Goal: Task Accomplishment & Management: Complete application form

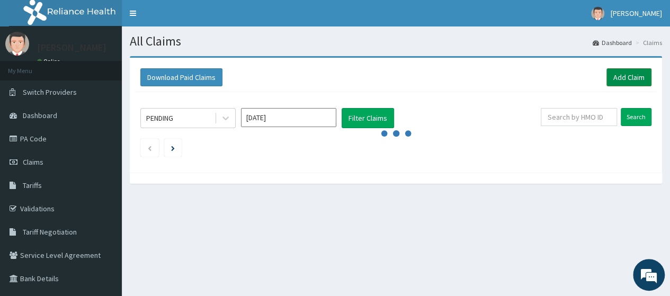
click at [621, 76] on link "Add Claim" at bounding box center [629, 77] width 45 height 18
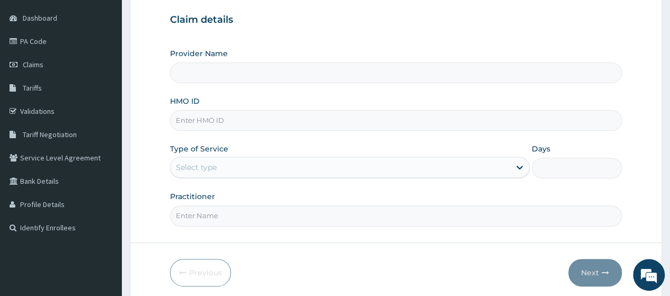
scroll to position [99, 0]
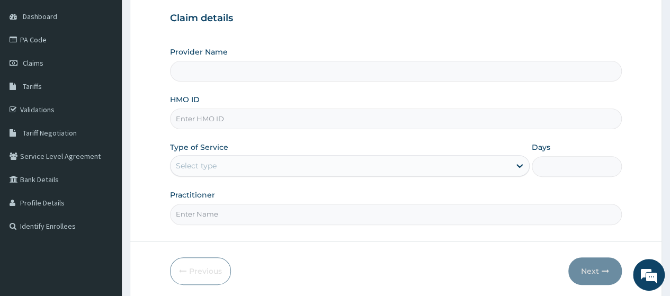
click at [234, 116] on input "HMO ID" at bounding box center [396, 119] width 452 height 21
type input "S"
type input "Go Fitness Gym"
type input "1"
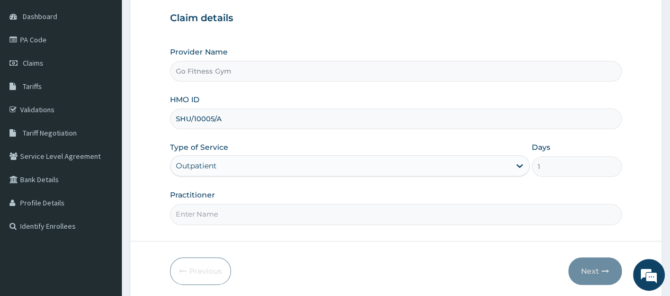
type input "SHU/10005/A"
click at [278, 219] on input "Practitioner" at bounding box center [396, 214] width 452 height 21
type input "Gofitness centre"
click at [595, 268] on button "Next" at bounding box center [596, 272] width 54 height 28
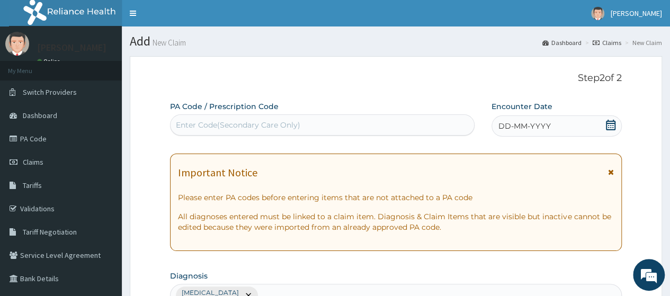
click at [303, 125] on div "Enter Code(Secondary Care Only)" at bounding box center [322, 125] width 303 height 17
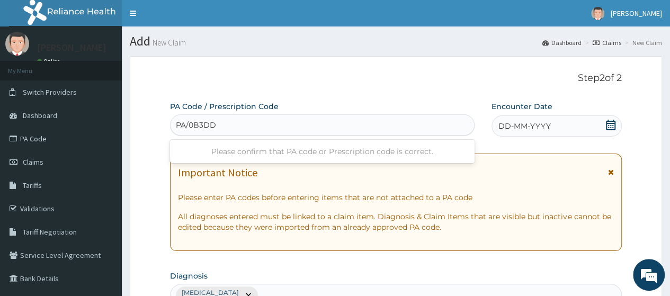
type input "PA/0B3DD1"
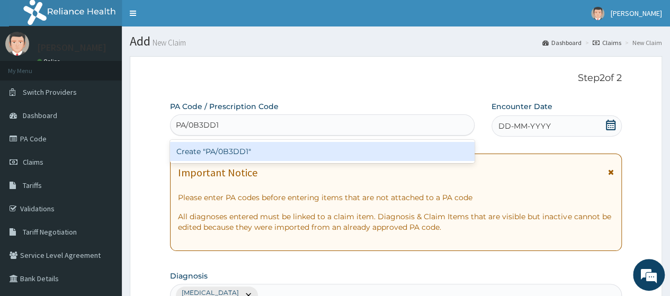
click at [319, 148] on div "Create "PA/0B3DD1"" at bounding box center [322, 151] width 304 height 19
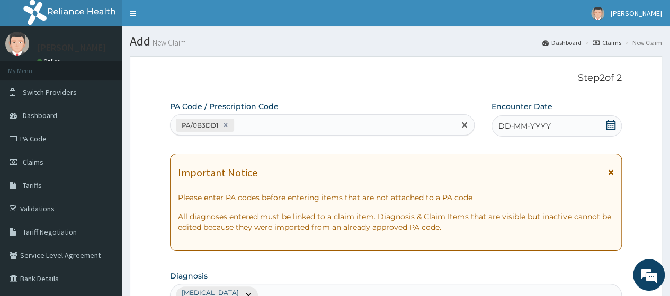
click at [610, 124] on icon at bounding box center [611, 125] width 11 height 11
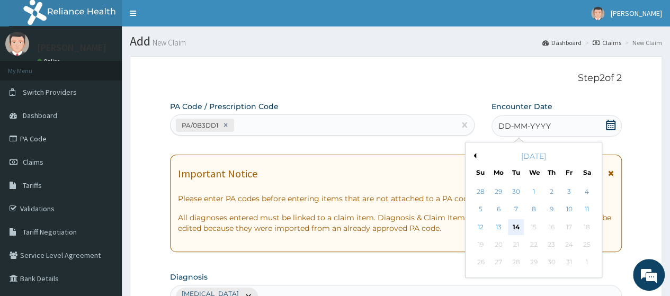
click at [517, 226] on div "14" at bounding box center [516, 227] width 16 height 16
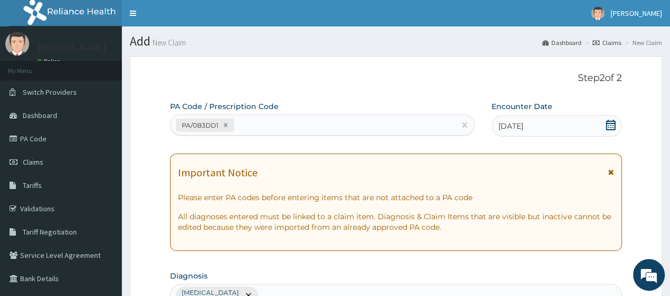
scroll to position [466, 0]
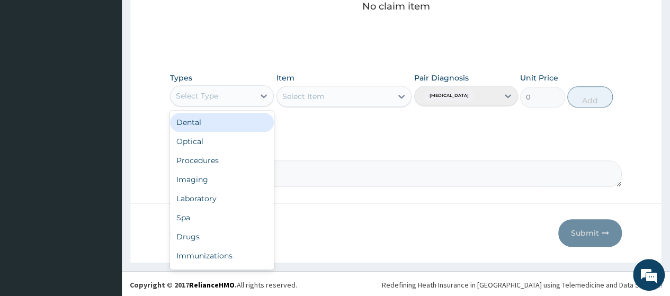
click at [253, 88] on div "Select Type" at bounding box center [213, 95] width 84 height 17
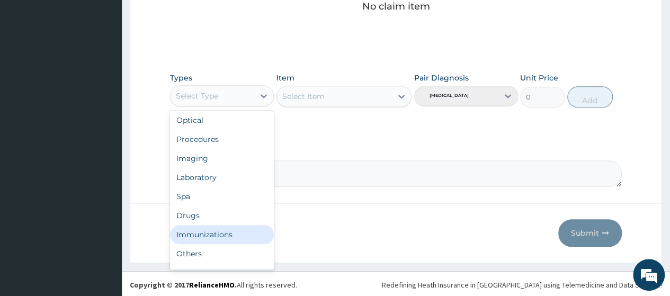
scroll to position [36, 0]
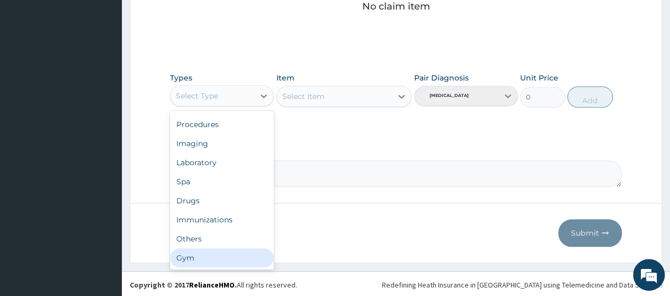
click at [214, 259] on div "Gym" at bounding box center [222, 258] width 104 height 19
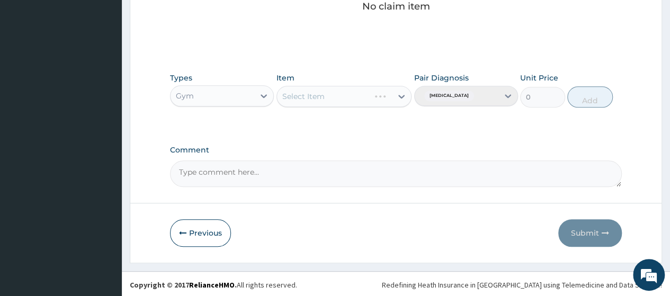
click at [387, 98] on div "Select Item" at bounding box center [345, 96] width 136 height 21
click at [370, 98] on div "Select Item" at bounding box center [323, 96] width 93 height 17
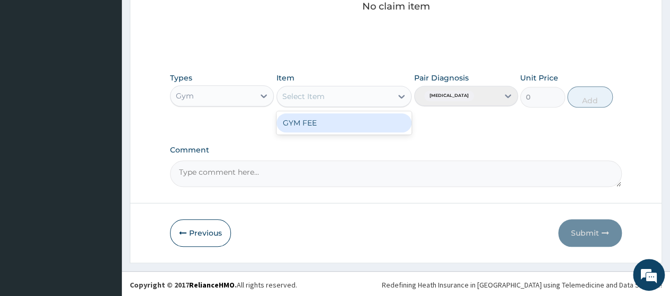
click at [360, 126] on div "GYM FEE" at bounding box center [345, 122] width 136 height 19
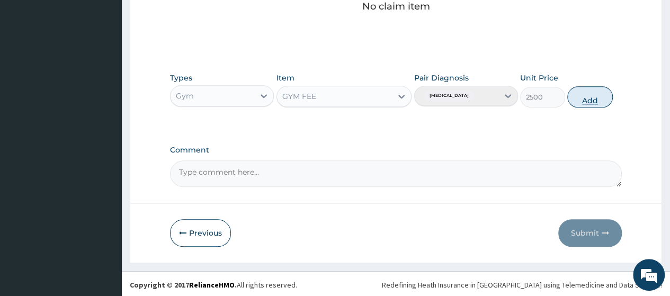
click at [578, 96] on button "Add" at bounding box center [590, 96] width 45 height 21
type input "0"
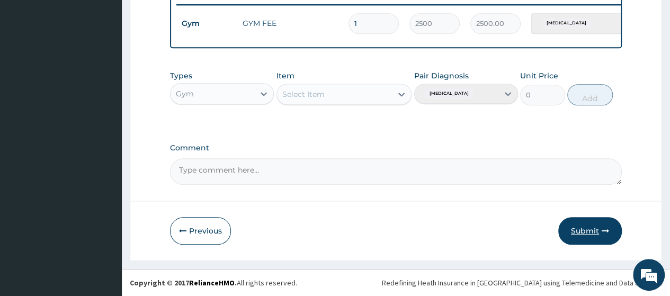
click at [593, 232] on button "Submit" at bounding box center [591, 231] width 64 height 28
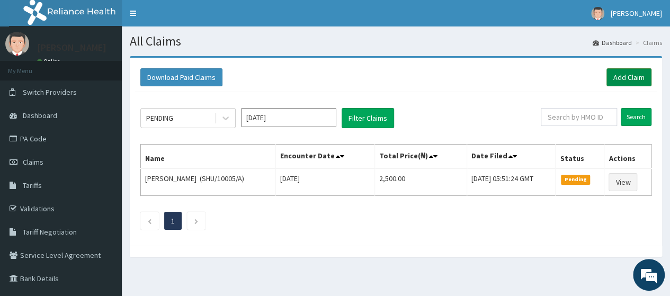
click at [634, 76] on link "Add Claim" at bounding box center [629, 77] width 45 height 18
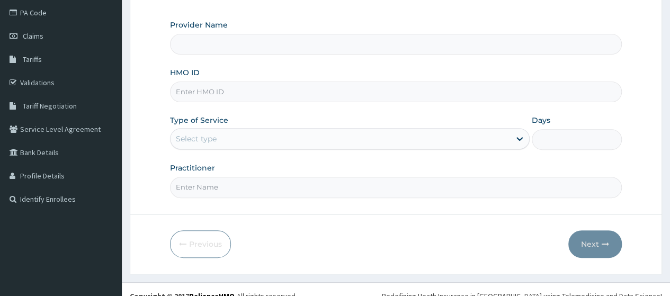
scroll to position [127, 0]
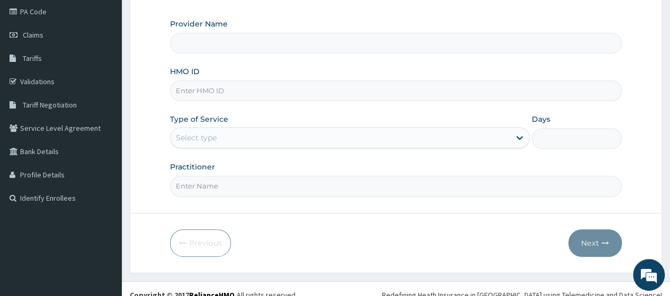
click at [226, 85] on input "HMO ID" at bounding box center [396, 91] width 452 height 21
type input "REL/"
type input "Go Fitness Gym"
type input "1"
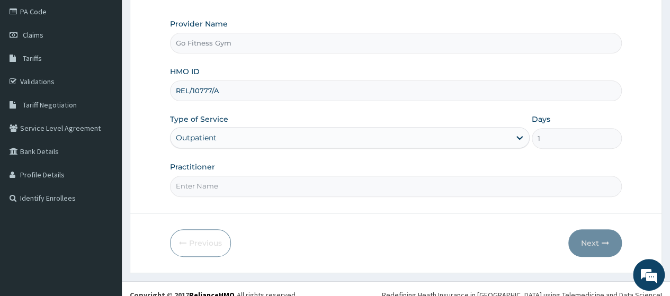
type input "REL/10777/A"
click at [199, 184] on input "Practitioner" at bounding box center [396, 186] width 452 height 21
type input "Gofitness centre"
click at [583, 241] on button "Next" at bounding box center [596, 243] width 54 height 28
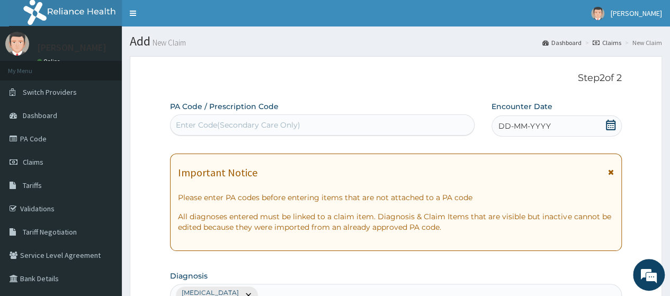
click at [290, 120] on div "Enter Code(Secondary Care Only)" at bounding box center [238, 125] width 125 height 11
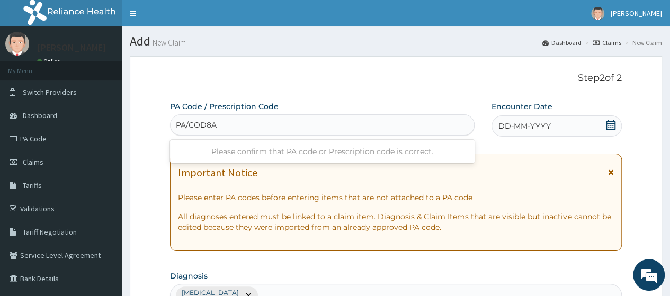
type input "PA/COD8A8"
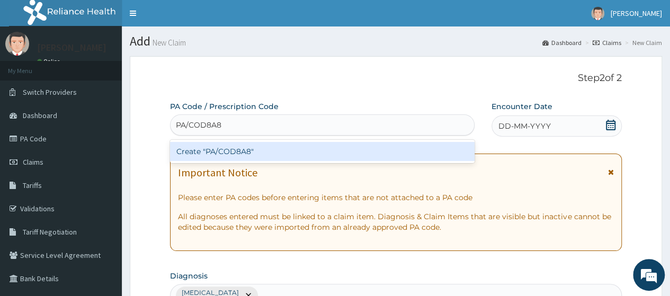
click at [335, 153] on div "Create "PA/COD8A8"" at bounding box center [322, 151] width 304 height 19
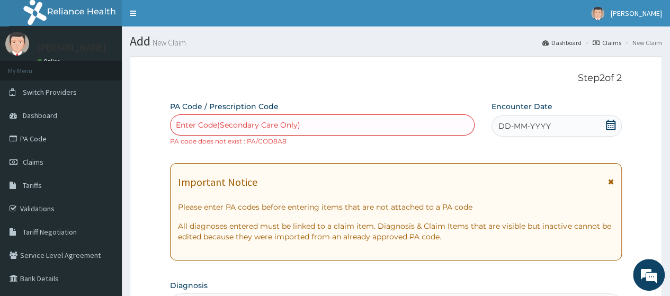
click at [265, 120] on div "Enter Code(Secondary Care Only)" at bounding box center [238, 125] width 125 height 11
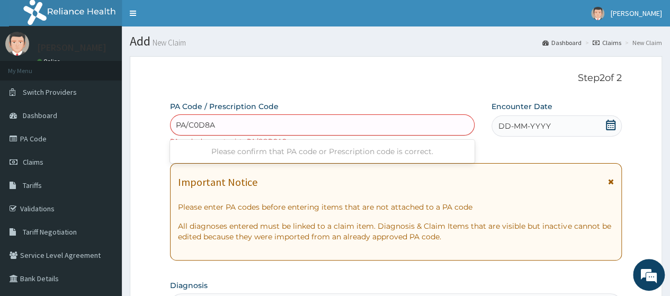
type input "PA/C0D8A8"
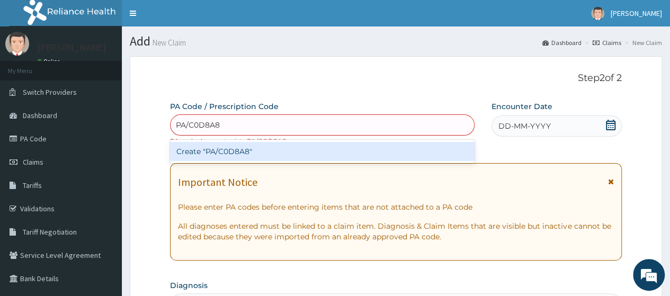
click at [253, 148] on div "Create "PA/C0D8A8"" at bounding box center [322, 151] width 304 height 19
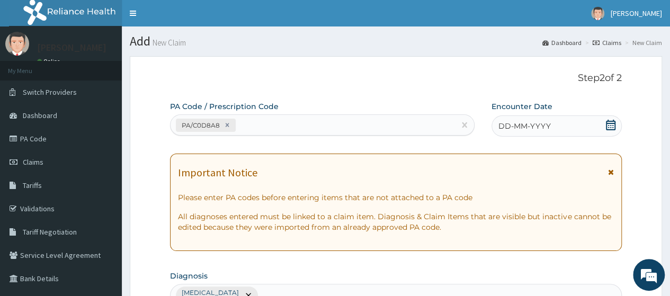
click at [610, 126] on icon at bounding box center [611, 125] width 11 height 11
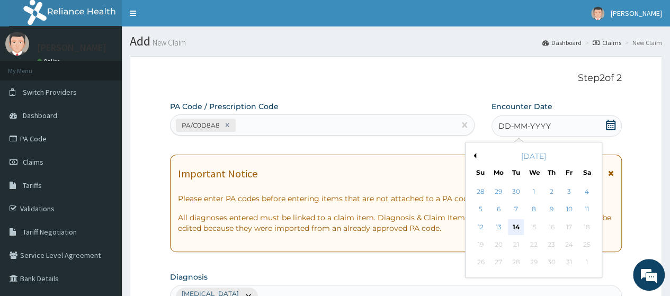
click at [514, 225] on div "14" at bounding box center [516, 227] width 16 height 16
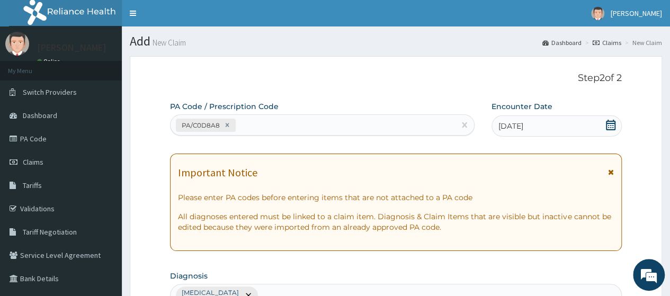
scroll to position [466, 0]
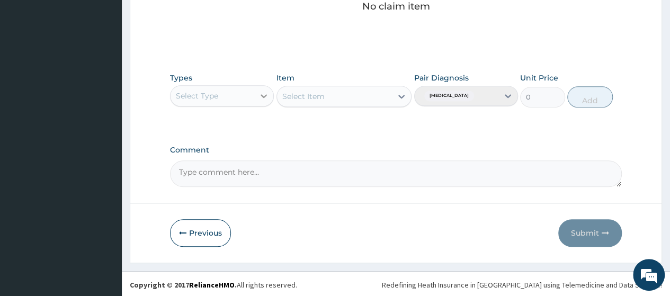
click at [260, 101] on div at bounding box center [263, 95] width 19 height 19
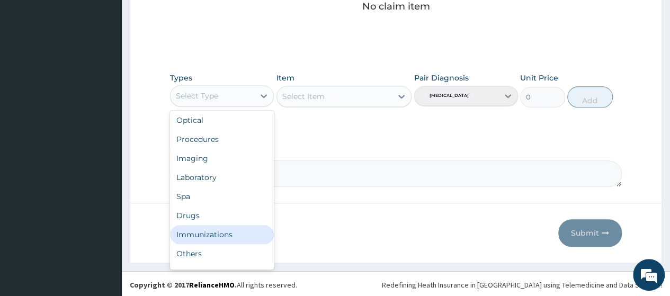
scroll to position [36, 0]
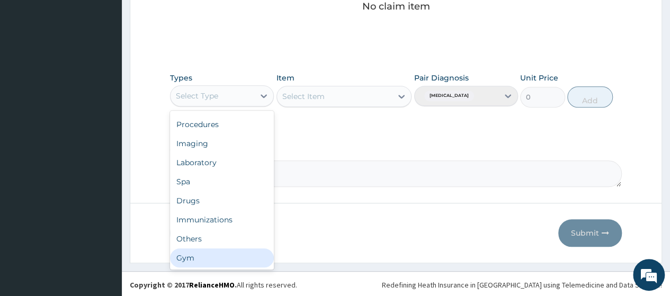
click at [238, 257] on div "Gym" at bounding box center [222, 258] width 104 height 19
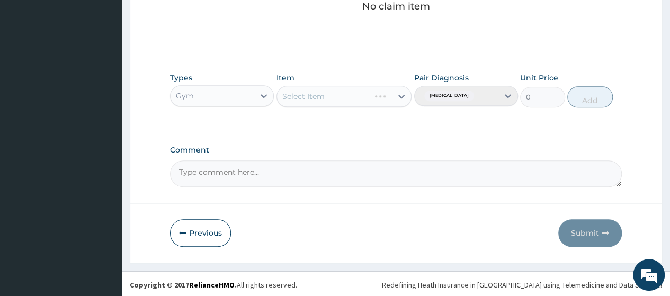
click at [350, 94] on div "Select Item" at bounding box center [345, 96] width 136 height 21
click at [350, 94] on div "Select Item" at bounding box center [335, 96] width 116 height 17
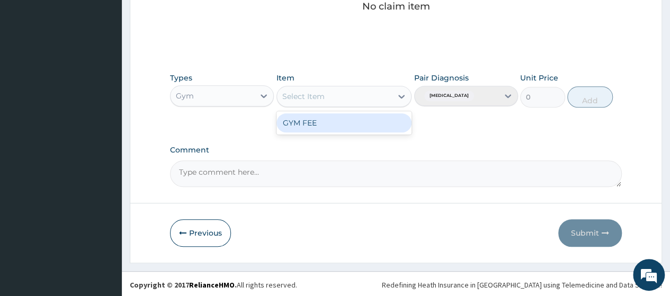
click at [332, 124] on div "GYM FEE" at bounding box center [345, 122] width 136 height 19
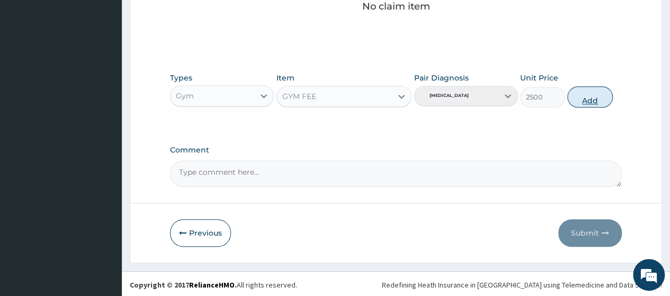
click at [596, 99] on button "Add" at bounding box center [590, 96] width 45 height 21
type input "0"
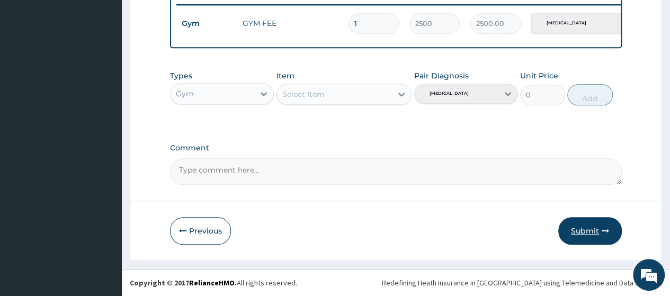
click at [587, 235] on button "Submit" at bounding box center [591, 231] width 64 height 28
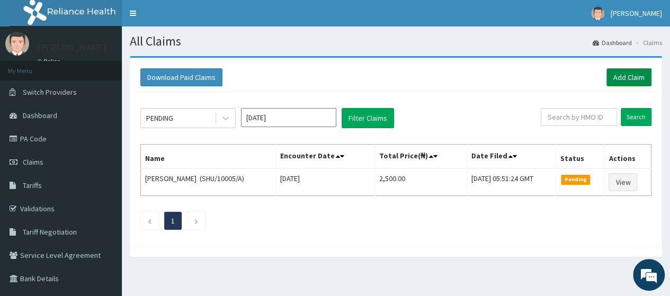
click at [624, 78] on link "Add Claim" at bounding box center [629, 77] width 45 height 18
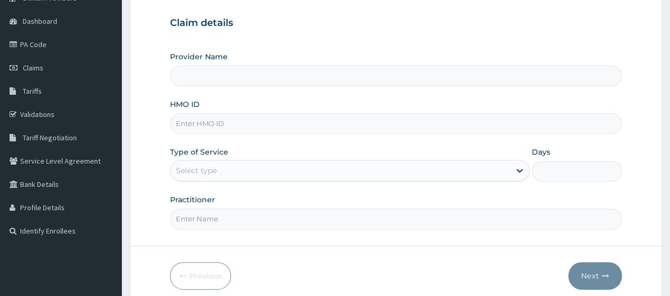
scroll to position [100, 0]
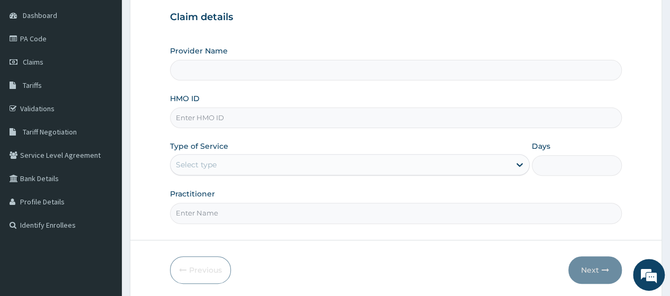
click at [201, 114] on input "HMO ID" at bounding box center [396, 118] width 452 height 21
type input "Go Fitness Gym"
type input "1"
type input "EYZ/10001/A"
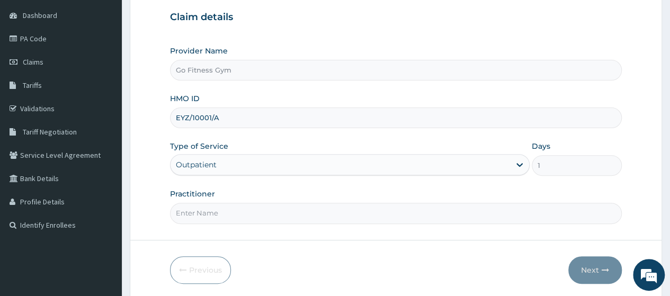
click at [218, 211] on input "Practitioner" at bounding box center [396, 213] width 452 height 21
type input "Gofitness centre"
click at [589, 273] on button "Next" at bounding box center [596, 270] width 54 height 28
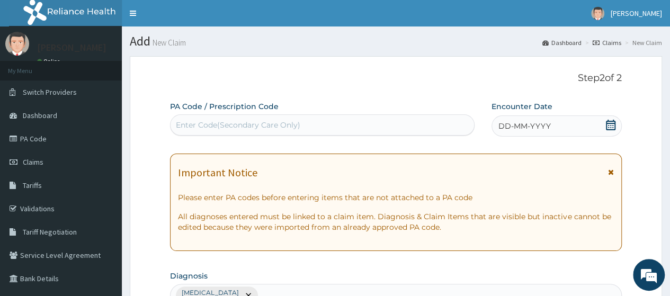
click at [330, 132] on div "Enter Code(Secondary Care Only)" at bounding box center [322, 125] width 303 height 17
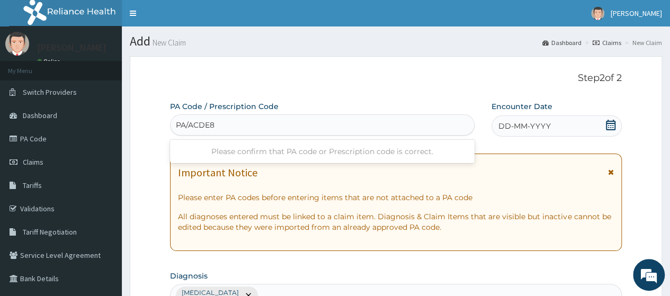
type input "PA/ACDE80"
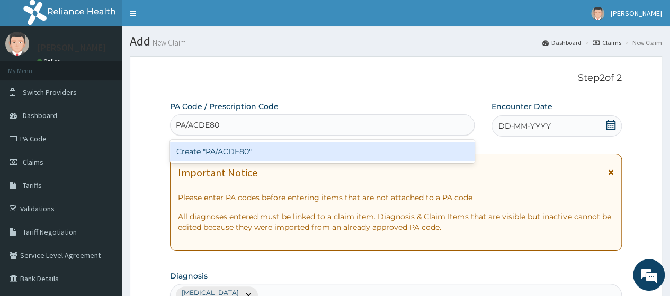
click at [331, 156] on div "Create "PA/ACDE80"" at bounding box center [322, 151] width 304 height 19
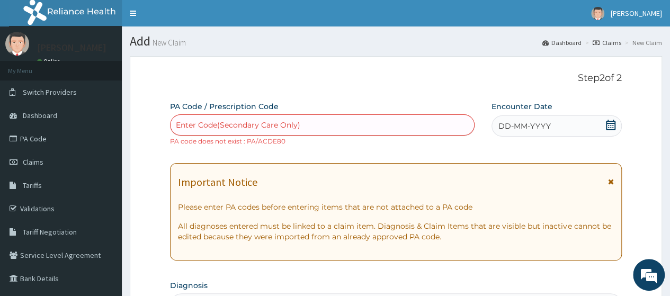
click at [249, 120] on div "Enter Code(Secondary Care Only)" at bounding box center [238, 125] width 125 height 11
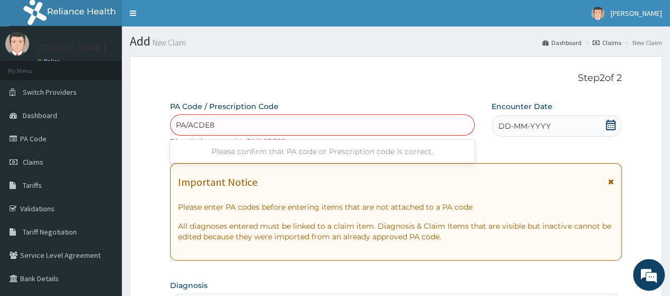
type input "PA/ACDE80"
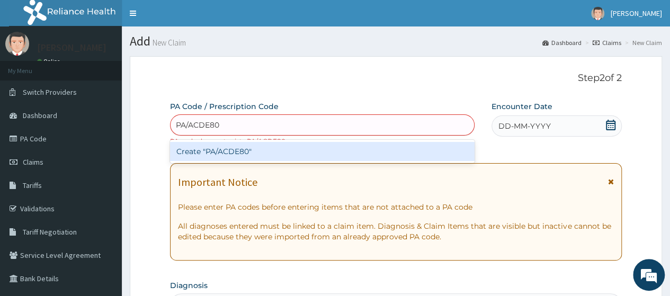
click at [226, 149] on div "Create "PA/ACDE80"" at bounding box center [322, 151] width 304 height 19
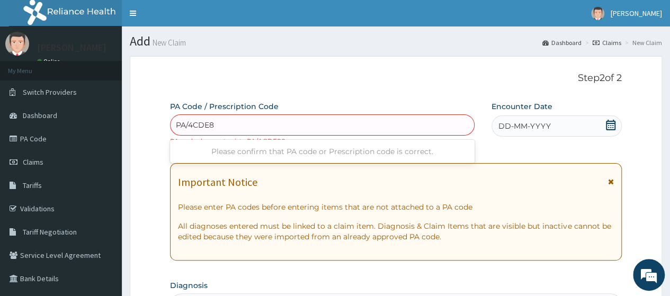
type input "PA/4CDE80"
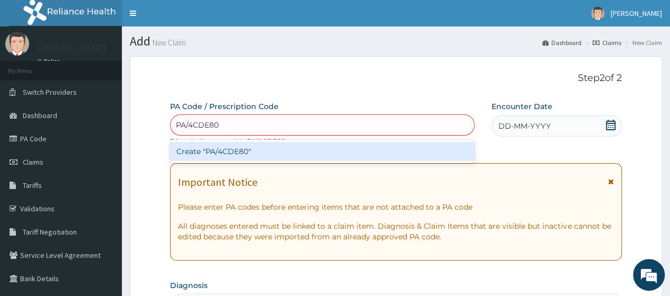
click at [271, 148] on div "Create "PA/4CDE80"" at bounding box center [322, 151] width 304 height 19
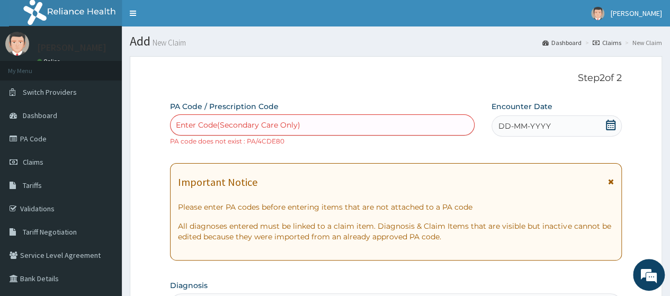
click at [245, 121] on div "Enter Code(Secondary Care Only)" at bounding box center [238, 125] width 125 height 11
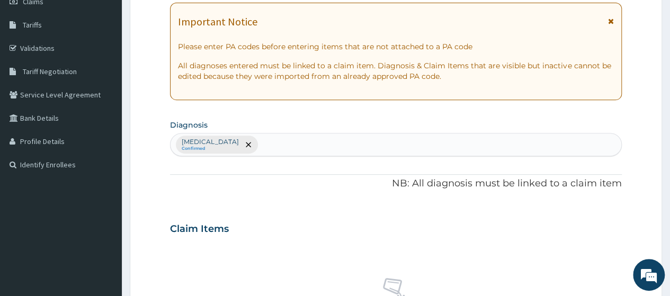
scroll to position [454, 0]
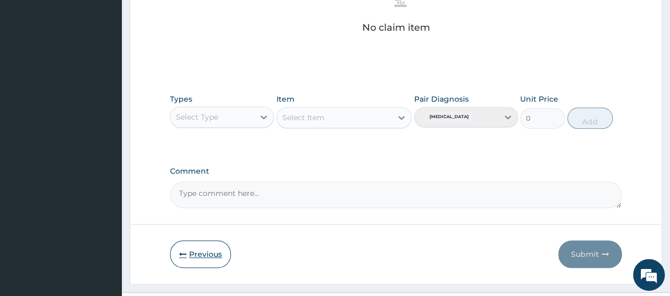
type input "PA/"
click at [194, 257] on button "Previous" at bounding box center [200, 255] width 61 height 28
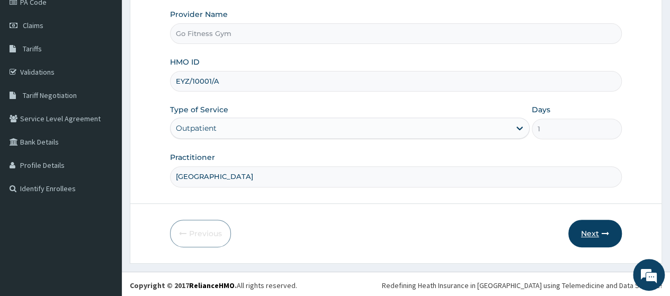
click at [587, 236] on button "Next" at bounding box center [596, 234] width 54 height 28
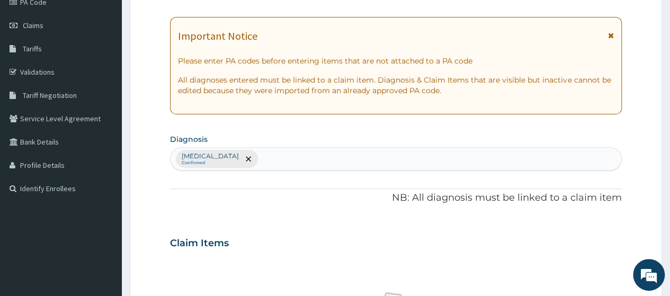
scroll to position [0, 0]
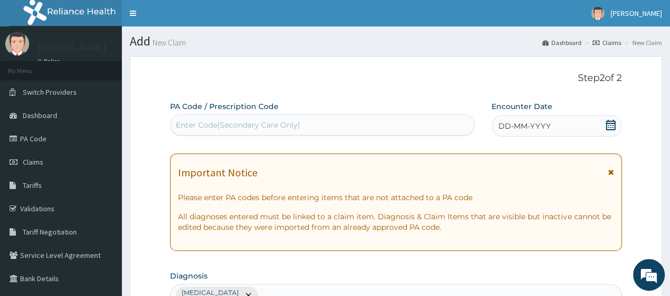
click at [264, 120] on div "Enter Code(Secondary Care Only)" at bounding box center [238, 125] width 125 height 11
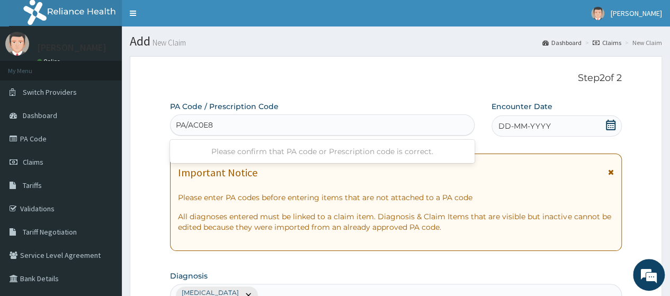
type input "PA/AC0E80"
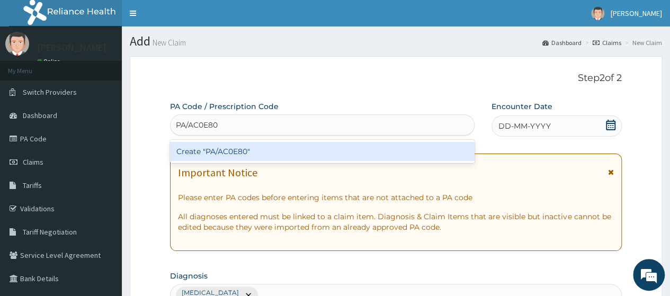
click at [266, 150] on div "Create "PA/AC0E80"" at bounding box center [322, 151] width 304 height 19
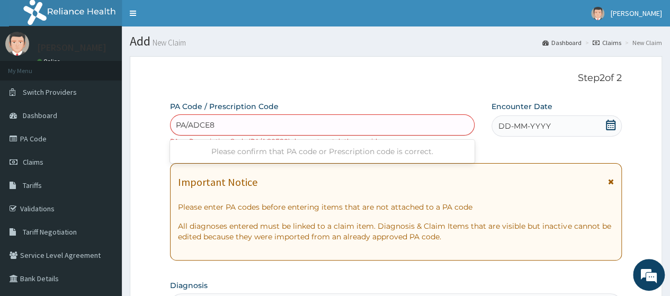
type input "PA/ADCE80"
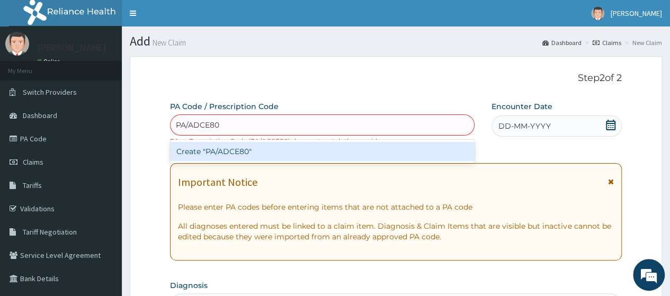
click at [262, 147] on div "Create "PA/ADCE80"" at bounding box center [322, 151] width 304 height 19
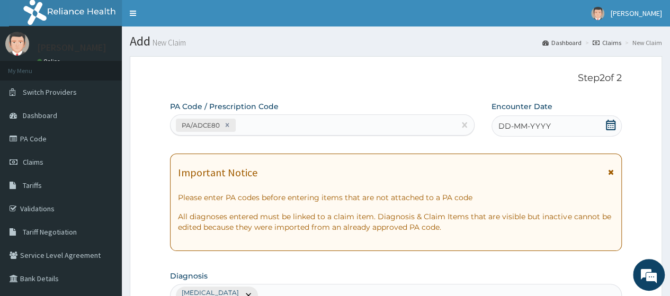
click at [609, 126] on icon at bounding box center [611, 125] width 11 height 11
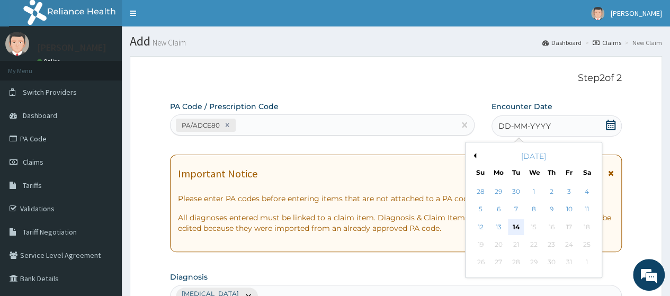
click at [514, 223] on div "14" at bounding box center [516, 227] width 16 height 16
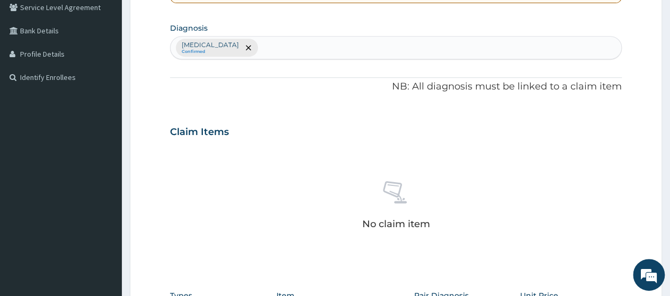
scroll to position [466, 0]
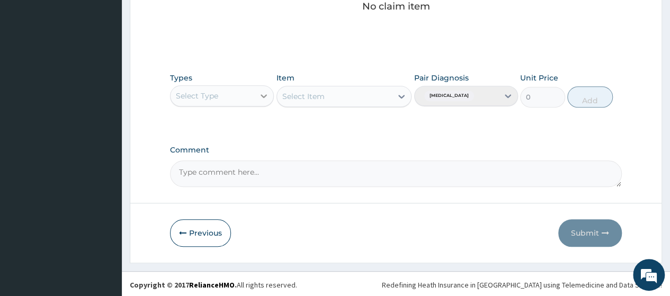
click at [268, 91] on icon at bounding box center [264, 96] width 11 height 11
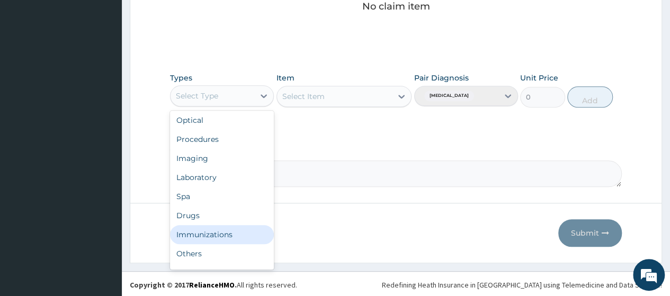
scroll to position [36, 0]
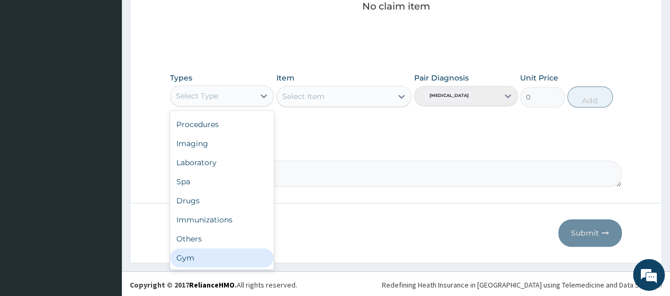
click at [242, 254] on div "Gym" at bounding box center [222, 258] width 104 height 19
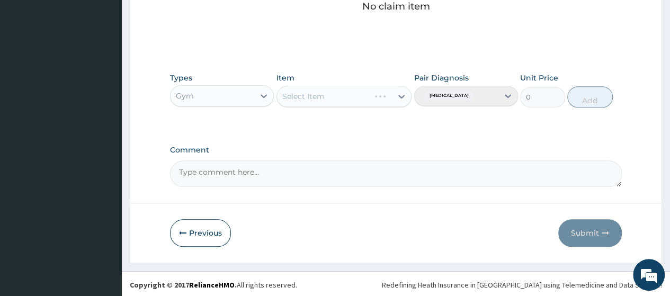
click at [369, 98] on div "Select Item" at bounding box center [345, 96] width 136 height 21
click at [382, 97] on div "Select Item" at bounding box center [335, 96] width 116 height 17
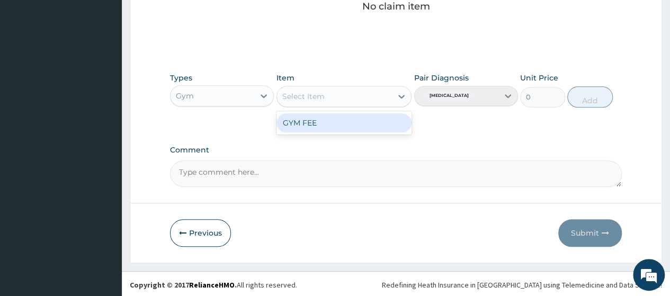
click at [357, 120] on div "GYM FEE" at bounding box center [345, 122] width 136 height 19
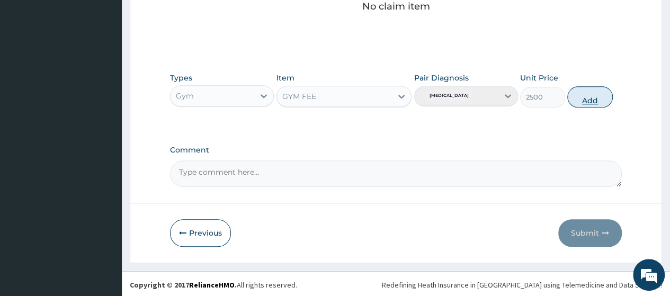
click at [600, 99] on button "Add" at bounding box center [590, 96] width 45 height 21
type input "0"
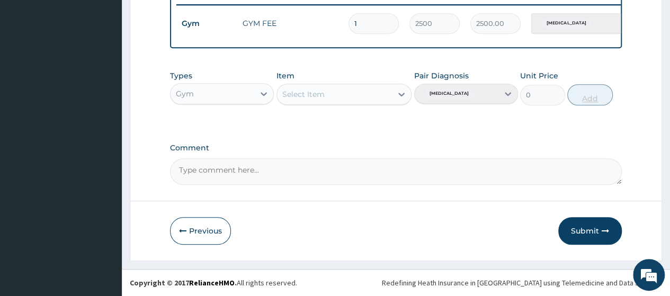
scroll to position [424, 0]
click at [594, 229] on button "Submit" at bounding box center [591, 231] width 64 height 28
